Goal: Information Seeking & Learning: Learn about a topic

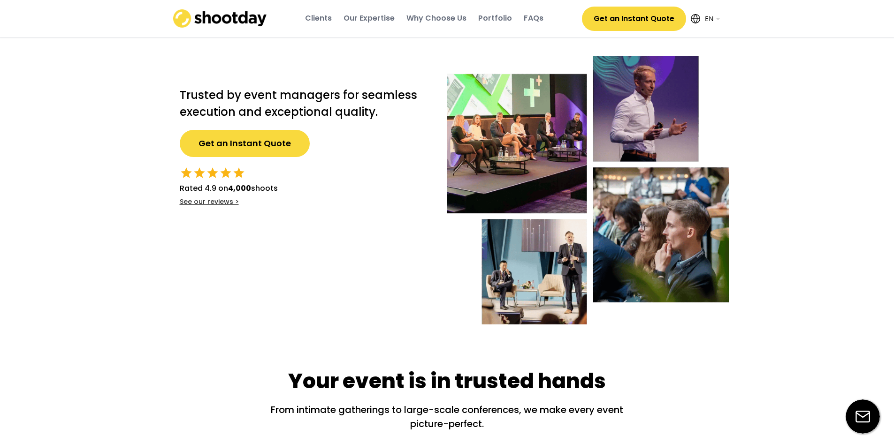
select select ""en""
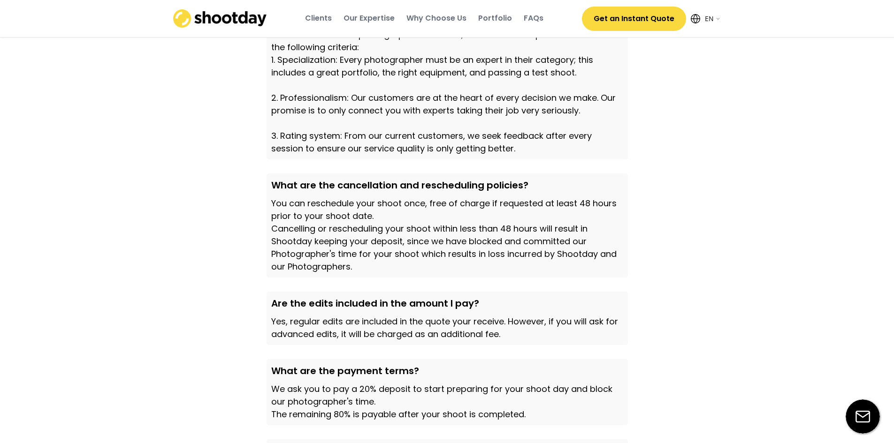
scroll to position [2252, 0]
